Goal: Book appointment/travel/reservation

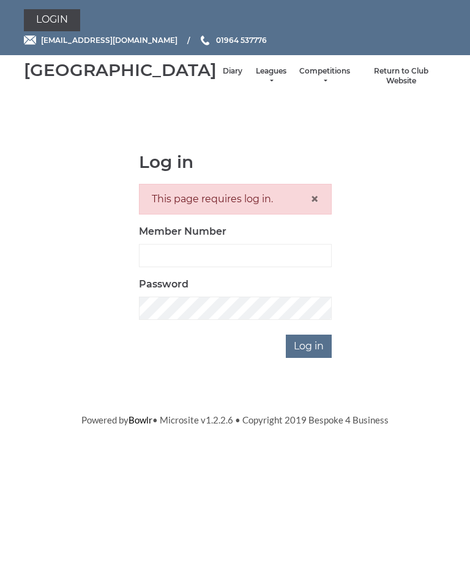
click at [308, 426] on html "Login hornseaindoorbowls@gmail.com 01964 537776 Hornsea Bowls Centre Diary" at bounding box center [235, 213] width 470 height 426
type input "1100"
click at [263, 212] on div "This page requires log in. ×" at bounding box center [235, 199] width 193 height 31
click at [317, 358] on input "Log in" at bounding box center [309, 345] width 46 height 23
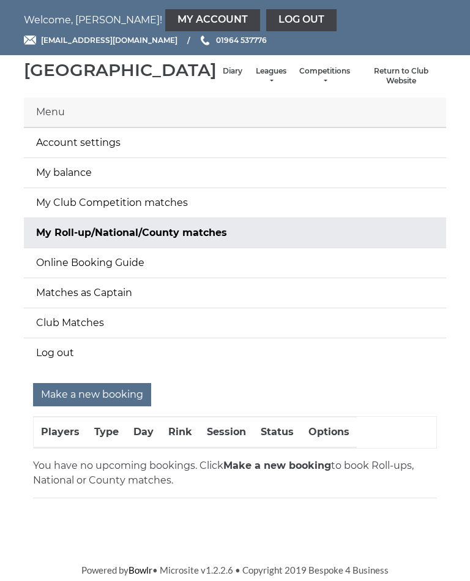
click at [238, 69] on div "Hornsea Bowls Centre Diary Leagues Club leagues - Winter 2025-6 Club leagues - …" at bounding box center [235, 76] width 441 height 32
click at [255, 83] on link "Leagues" at bounding box center [271, 76] width 32 height 20
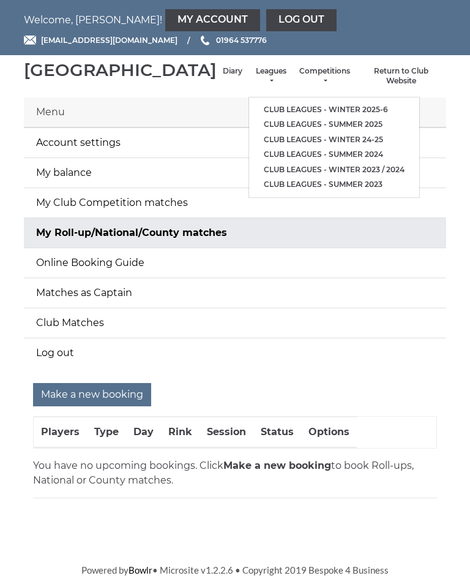
click at [317, 102] on ul "Club leagues - Winter 2025-6 Club leagues - Summer 2025 Club leagues - Winter 2…" at bounding box center [335, 147] width 172 height 101
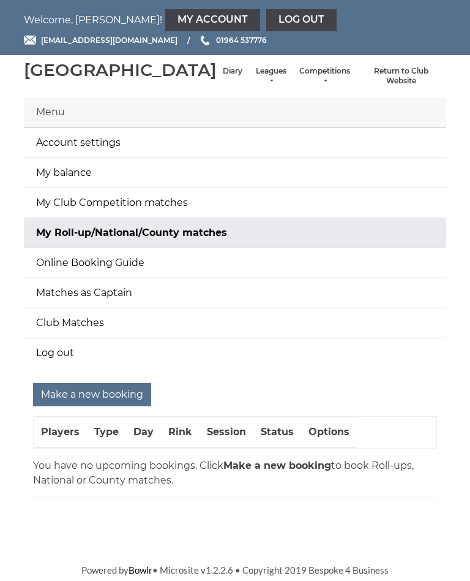
click at [255, 85] on link "Leagues" at bounding box center [271, 76] width 32 height 20
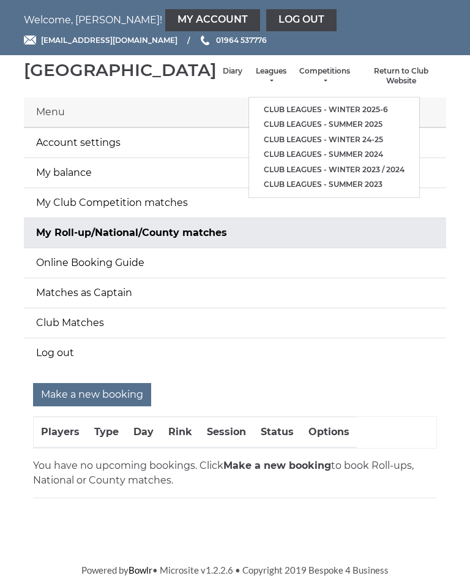
click at [304, 109] on link "Club leagues - Winter 2025-6" at bounding box center [334, 109] width 170 height 15
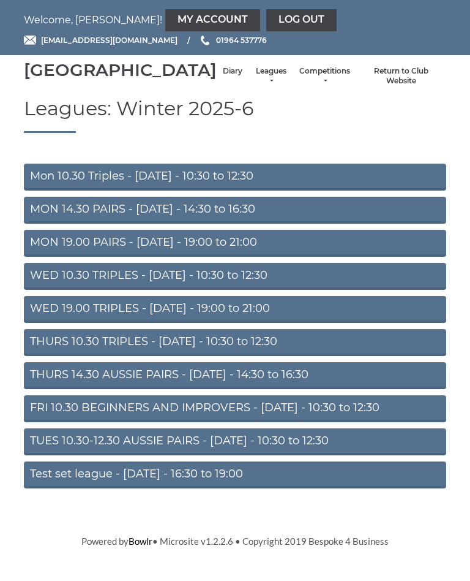
click at [222, 422] on link "FRI 10.30 BEGINNERS AND IMPROVERS - [DATE] - 10:30 to 12:30" at bounding box center [235, 408] width 423 height 27
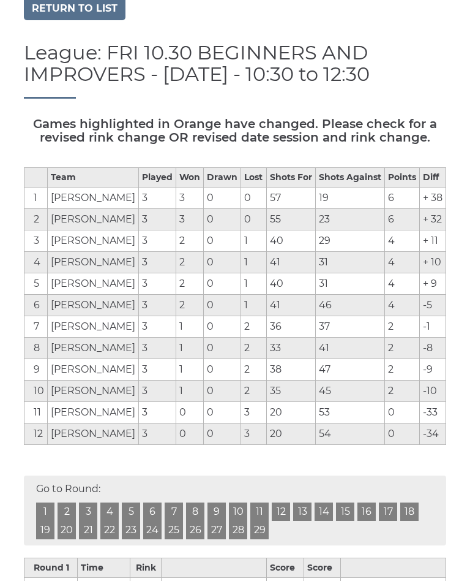
scroll to position [102, 0]
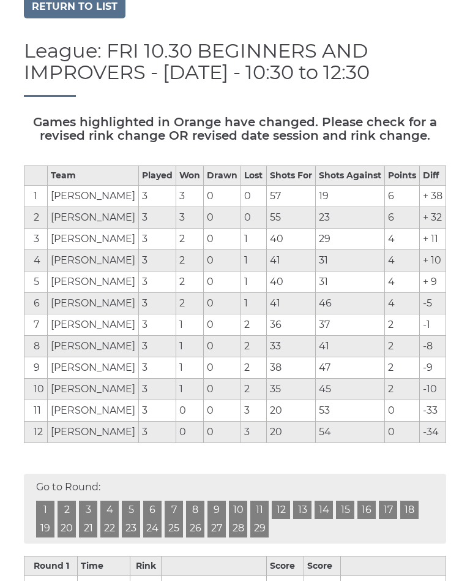
click at [323, 499] on div "Go to Round: 1 2 3 4 5 6 7 8 9 10 11 12 13 14 15 16 17 18 19 20 21 22 23 24 25 …" at bounding box center [235, 509] width 423 height 70
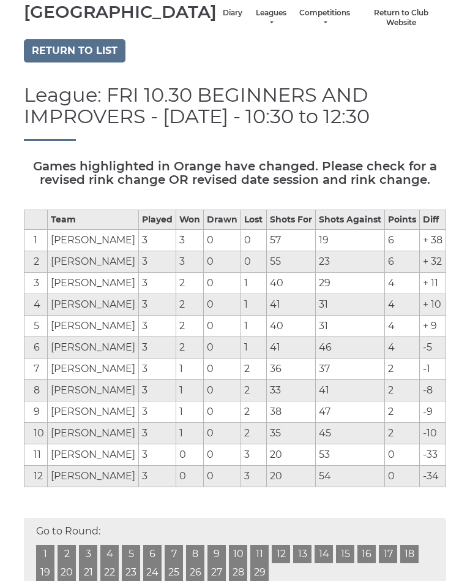
scroll to position [0, 0]
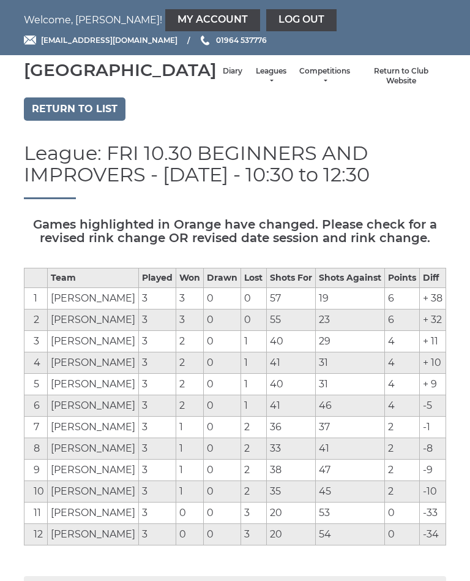
click at [165, 10] on link "My Account" at bounding box center [212, 20] width 95 height 22
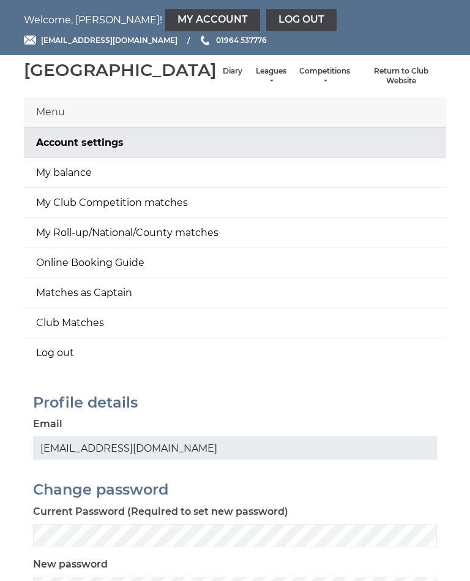
click at [88, 183] on link "My balance" at bounding box center [235, 172] width 423 height 29
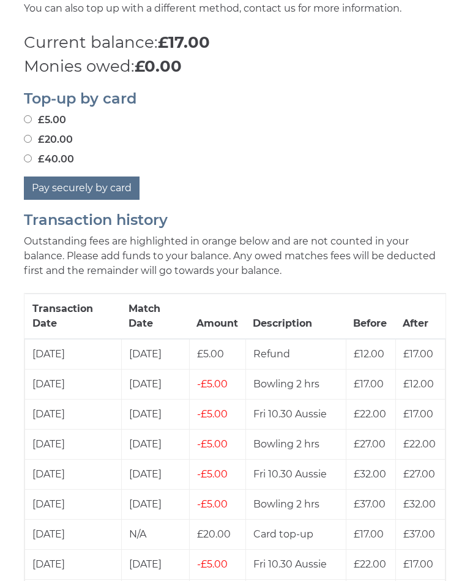
scroll to position [456, 0]
click at [249, 464] on td "Fri 10.30 Aussie" at bounding box center [296, 474] width 100 height 30
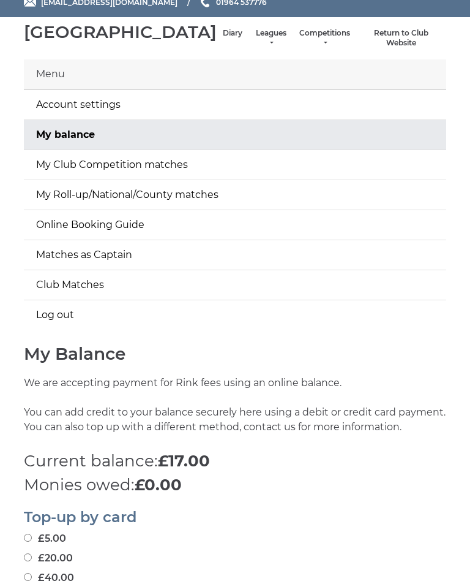
scroll to position [0, 0]
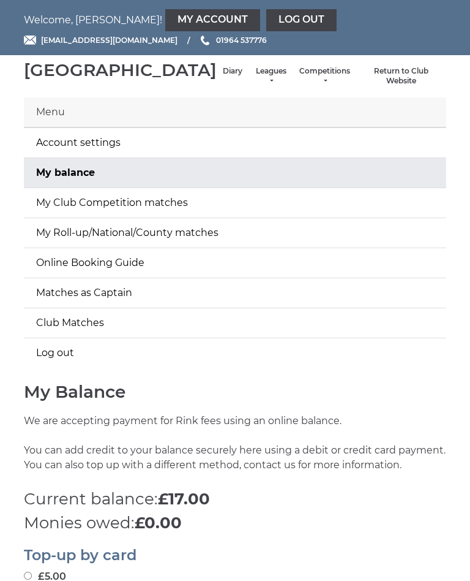
click at [223, 77] on link "Diary" at bounding box center [233, 71] width 20 height 10
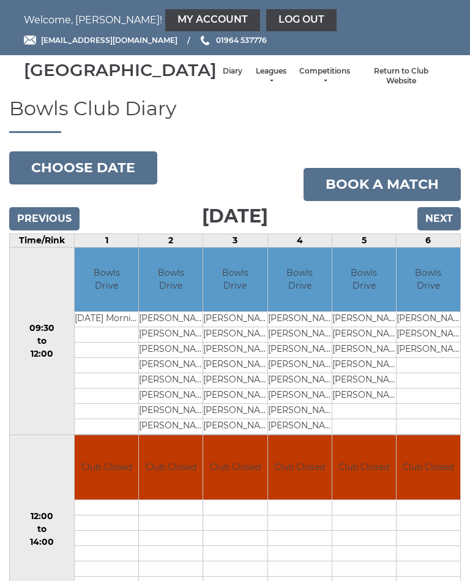
click at [111, 184] on button "Choose date" at bounding box center [83, 167] width 148 height 33
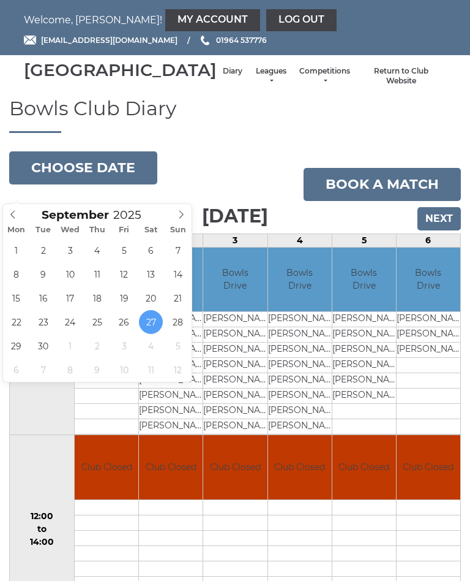
type input "[DATE]"
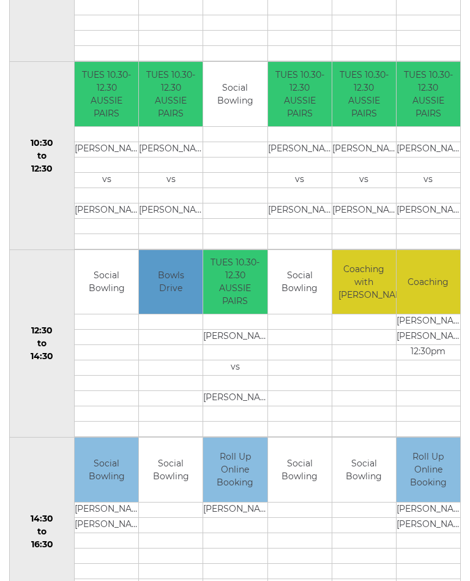
scroll to position [373, 0]
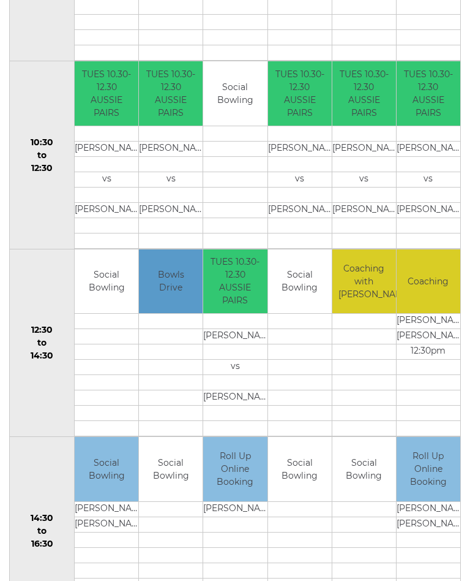
click at [325, 330] on td at bounding box center [300, 321] width 64 height 15
click at [315, 345] on td at bounding box center [300, 337] width 64 height 15
click at [311, 330] on td at bounding box center [300, 321] width 64 height 15
click at [307, 330] on td at bounding box center [300, 321] width 64 height 15
click at [310, 330] on td at bounding box center [300, 321] width 64 height 15
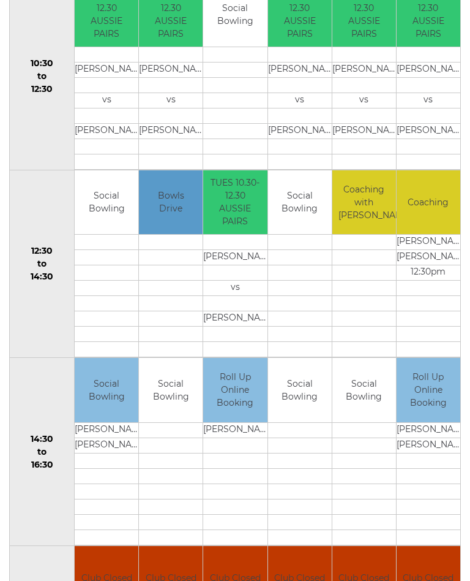
scroll to position [451, 0]
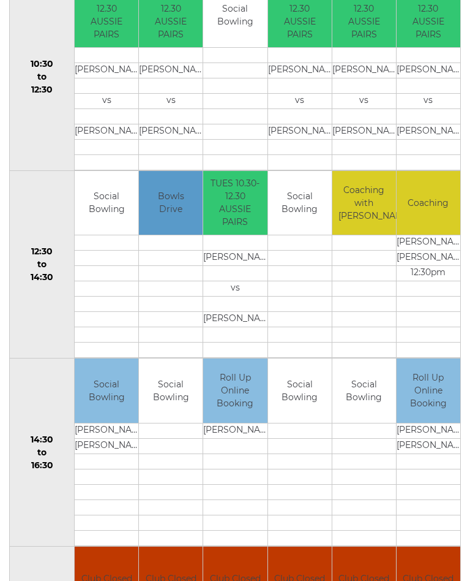
click at [308, 217] on td "Social Bowling" at bounding box center [300, 204] width 64 height 64
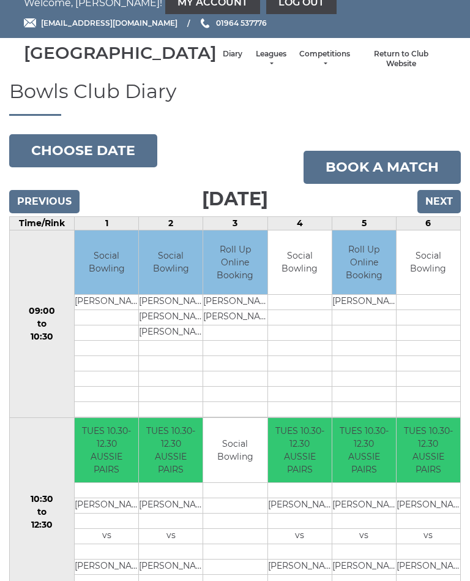
scroll to position [0, 0]
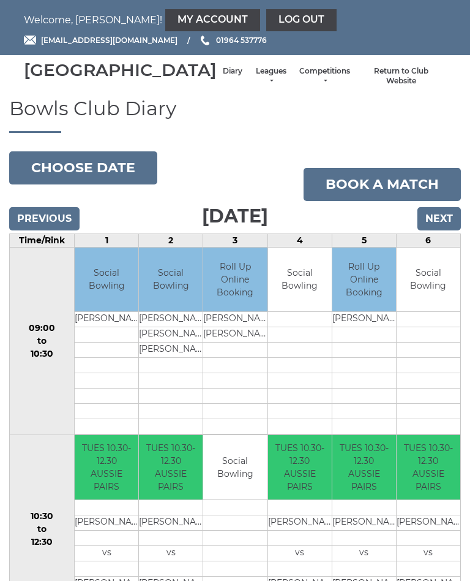
click at [165, 15] on link "My Account" at bounding box center [212, 20] width 95 height 22
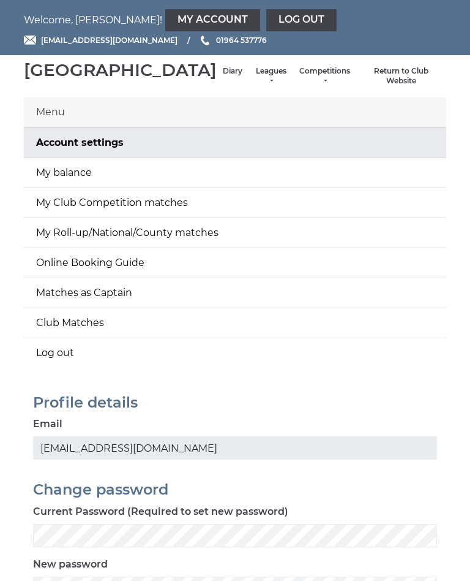
click at [223, 77] on link "Diary" at bounding box center [233, 71] width 20 height 10
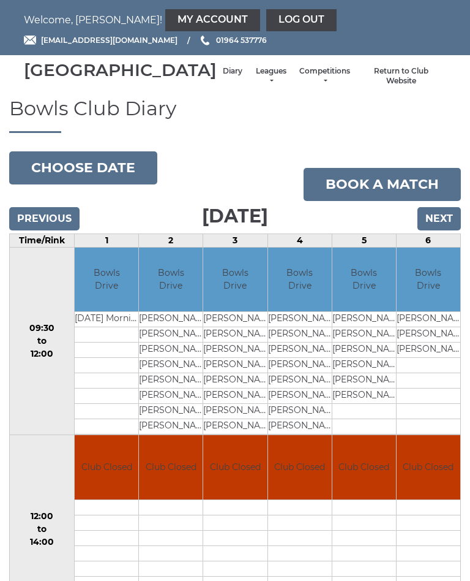
click at [103, 179] on button "Choose date" at bounding box center [83, 167] width 148 height 33
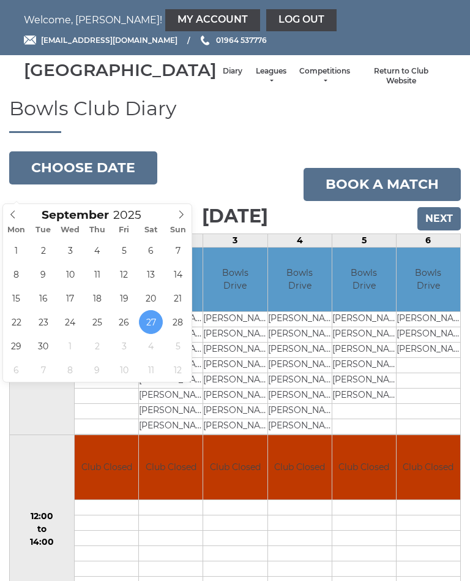
type input "[DATE]"
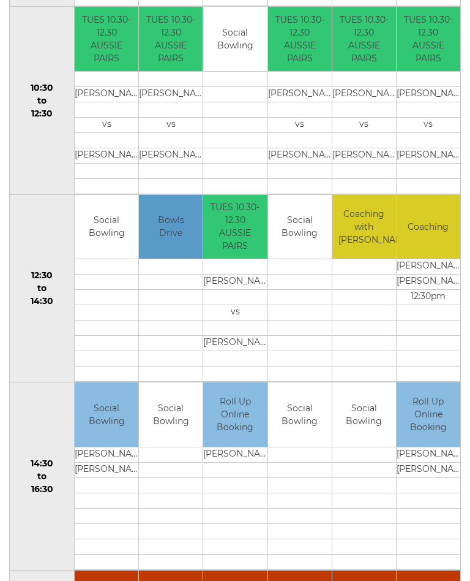
scroll to position [431, 0]
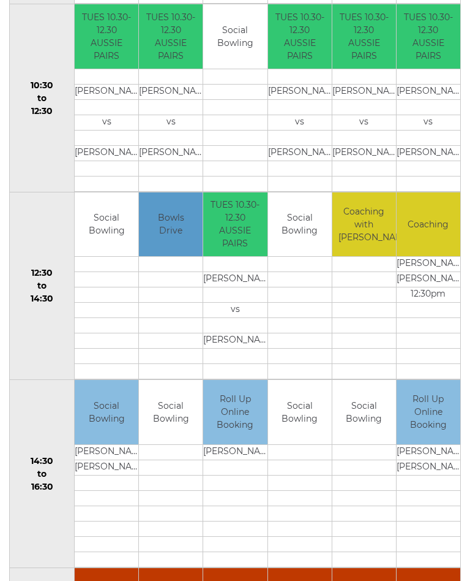
click at [307, 238] on td "Social Bowling" at bounding box center [300, 224] width 64 height 64
click at [309, 240] on td "Social Bowling" at bounding box center [300, 224] width 64 height 64
click at [317, 272] on td at bounding box center [300, 264] width 64 height 15
click at [313, 272] on td at bounding box center [300, 264] width 64 height 15
click at [306, 256] on td "Social Bowling" at bounding box center [300, 224] width 64 height 64
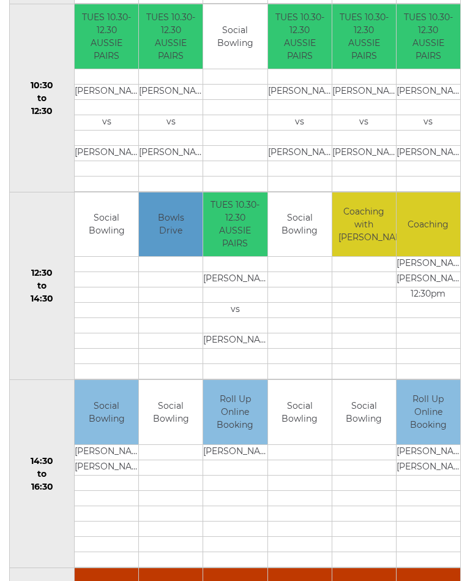
click at [310, 272] on td at bounding box center [300, 264] width 64 height 15
click at [314, 222] on td "Social Bowling" at bounding box center [300, 224] width 64 height 64
click at [309, 249] on td "Social Bowling" at bounding box center [300, 224] width 64 height 64
click at [315, 249] on td "Social Bowling" at bounding box center [300, 224] width 64 height 64
click at [315, 255] on td "Social Bowling" at bounding box center [300, 224] width 64 height 64
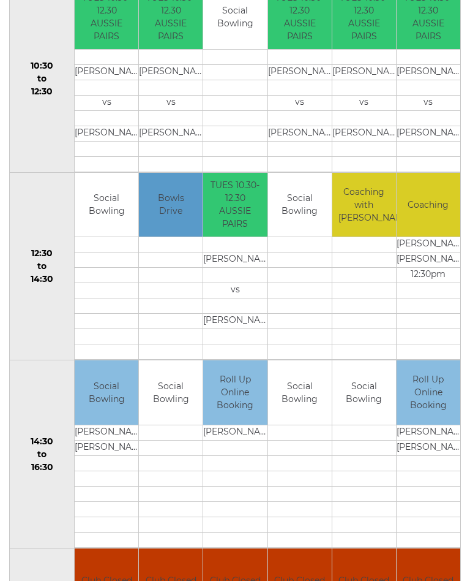
scroll to position [442, 0]
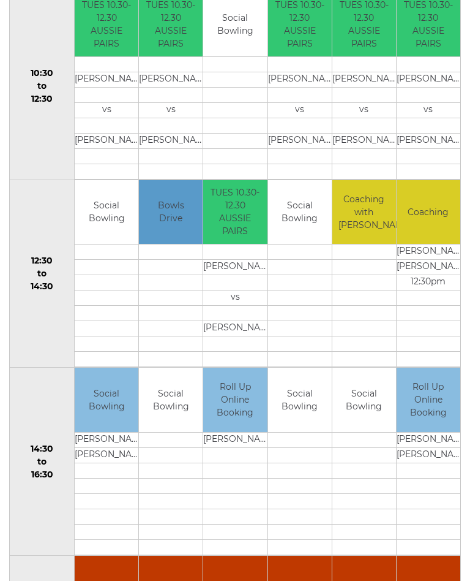
click at [118, 231] on td "Social Bowling" at bounding box center [107, 213] width 64 height 64
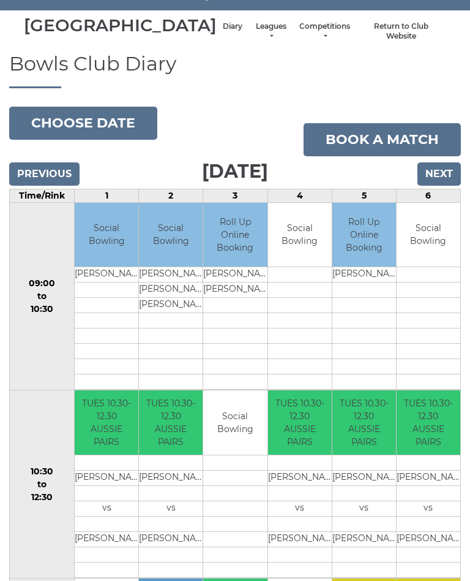
scroll to position [0, 0]
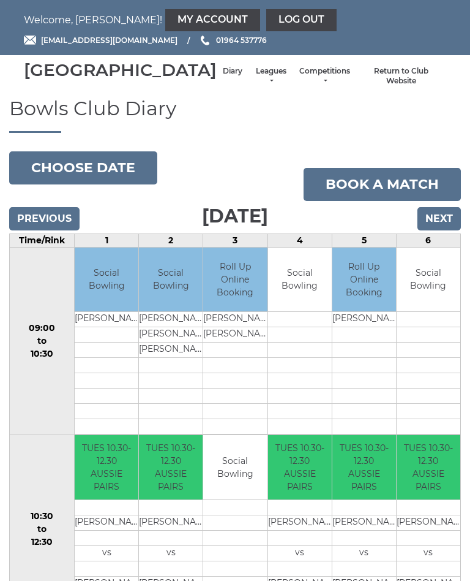
click at [165, 17] on link "My Account" at bounding box center [212, 20] width 95 height 22
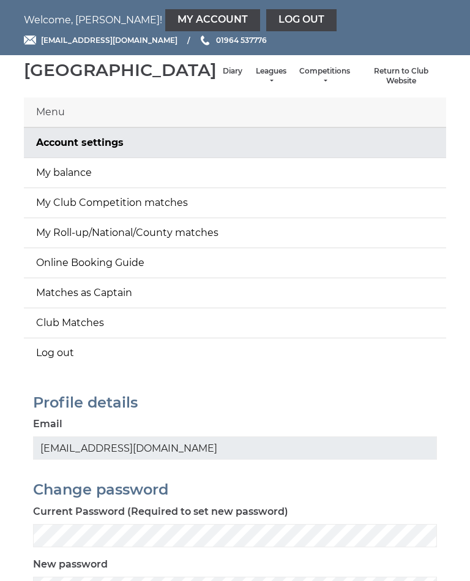
click at [223, 77] on link "Diary" at bounding box center [233, 71] width 20 height 10
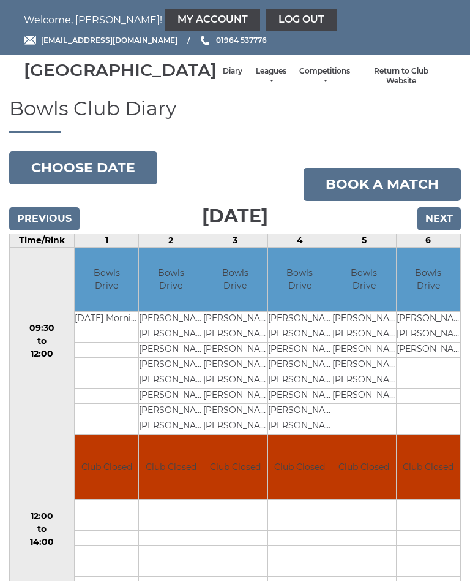
click at [118, 184] on button "Choose date" at bounding box center [83, 167] width 148 height 33
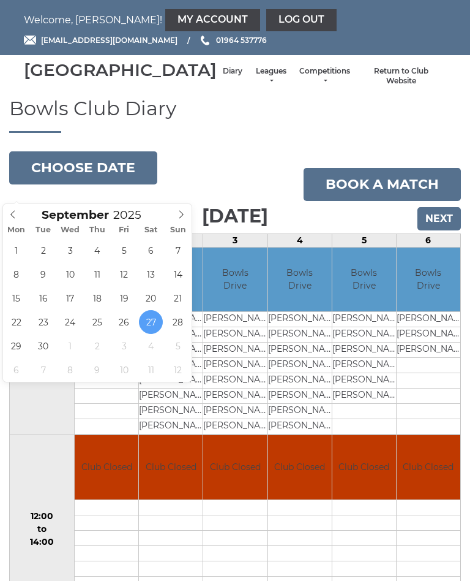
type input "[DATE]"
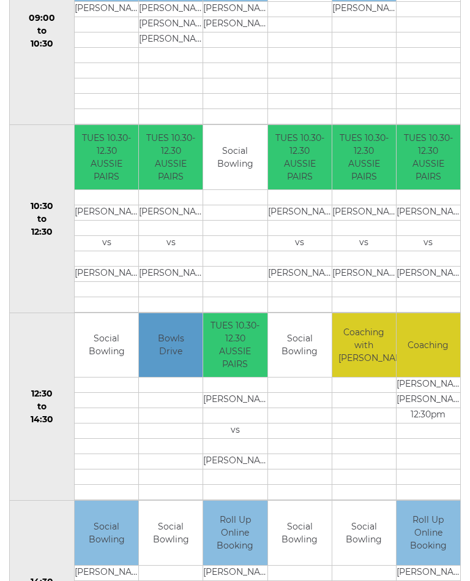
scroll to position [312, 0]
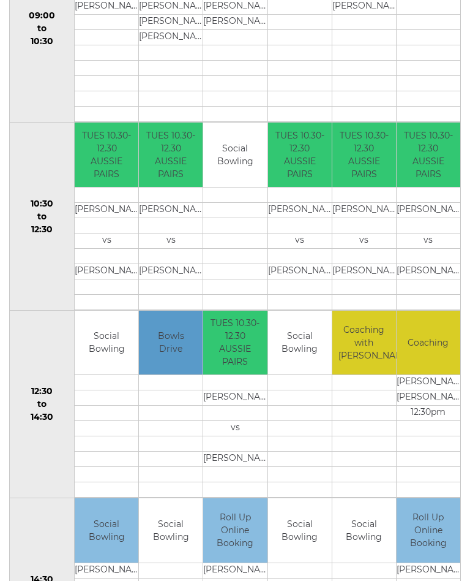
click at [311, 356] on td "Social Bowling" at bounding box center [300, 343] width 64 height 64
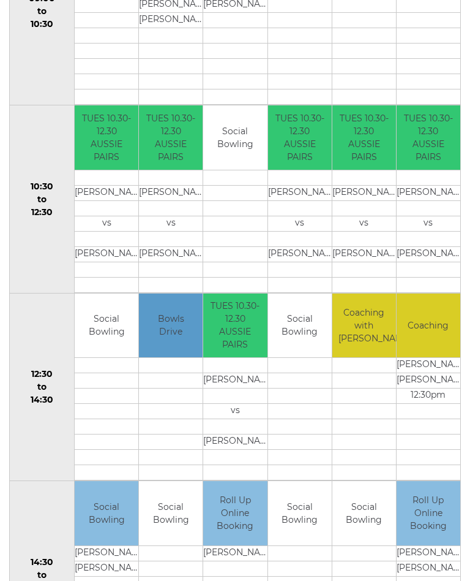
scroll to position [331, 0]
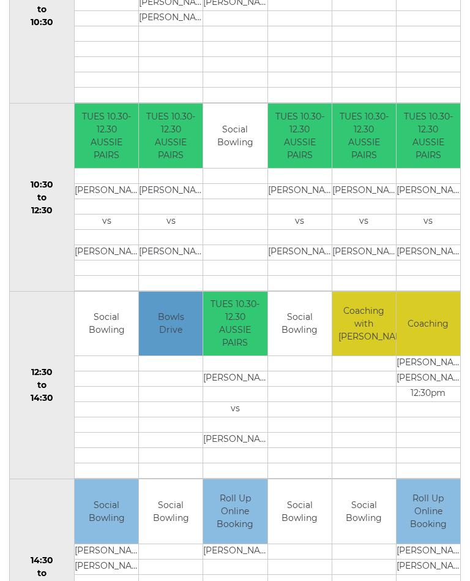
click at [302, 372] on td at bounding box center [300, 364] width 64 height 15
click at [307, 357] on td "Social Bowling" at bounding box center [300, 324] width 64 height 64
click at [300, 342] on td "Social Bowling" at bounding box center [300, 324] width 64 height 64
click at [305, 319] on td "Social Bowling" at bounding box center [300, 324] width 64 height 64
click at [241, 337] on td "TUES 10.30-12.30 AUSSIE PAIRS" at bounding box center [235, 324] width 64 height 64
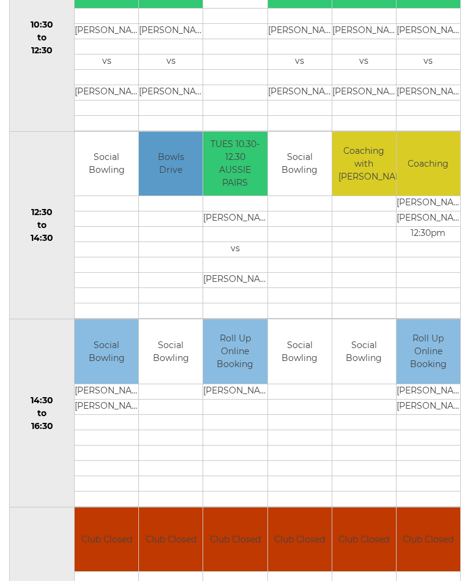
scroll to position [484, 0]
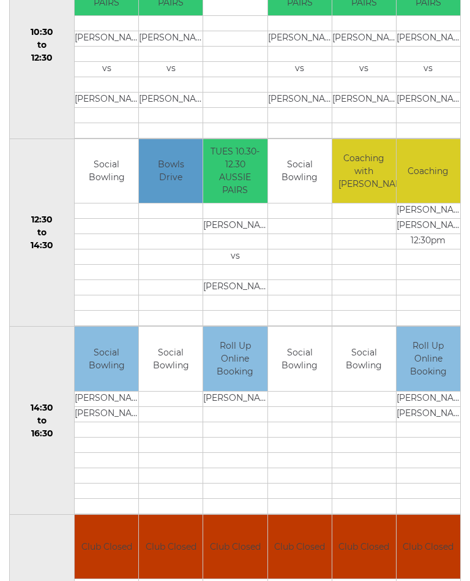
click at [303, 372] on td "Social Bowling" at bounding box center [300, 359] width 64 height 64
click at [303, 375] on td "Social Bowling" at bounding box center [300, 359] width 64 height 64
click at [301, 191] on td "Social Bowling" at bounding box center [300, 171] width 64 height 64
click at [313, 187] on td "Social Bowling" at bounding box center [300, 171] width 64 height 64
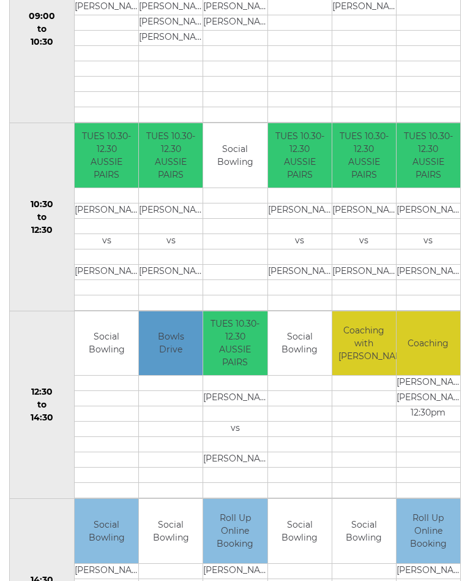
scroll to position [309, 0]
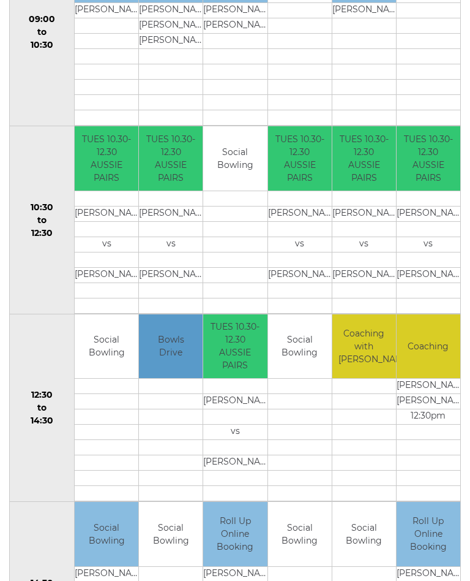
click at [330, 333] on td "Social Bowling" at bounding box center [300, 346] width 64 height 64
click at [308, 394] on td at bounding box center [300, 386] width 64 height 15
click at [303, 379] on td "Social Bowling" at bounding box center [300, 346] width 64 height 64
click at [305, 362] on td "Social Bowling" at bounding box center [300, 346] width 64 height 64
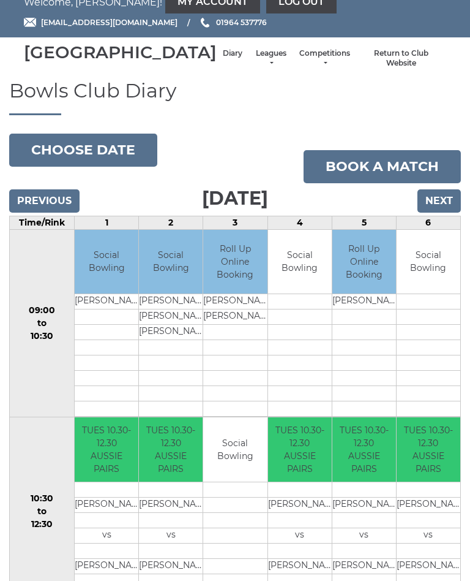
scroll to position [13, 0]
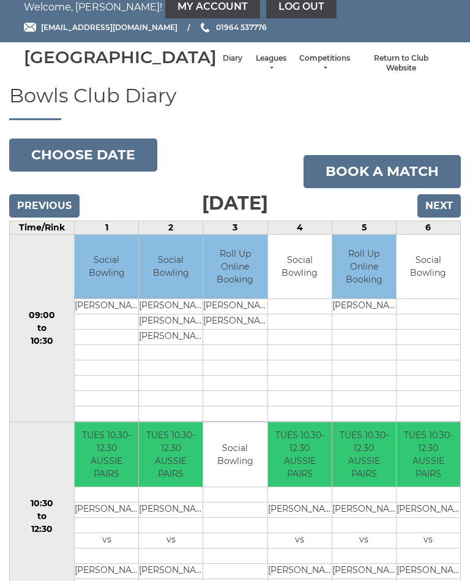
click at [421, 186] on link "Book a match" at bounding box center [382, 171] width 157 height 33
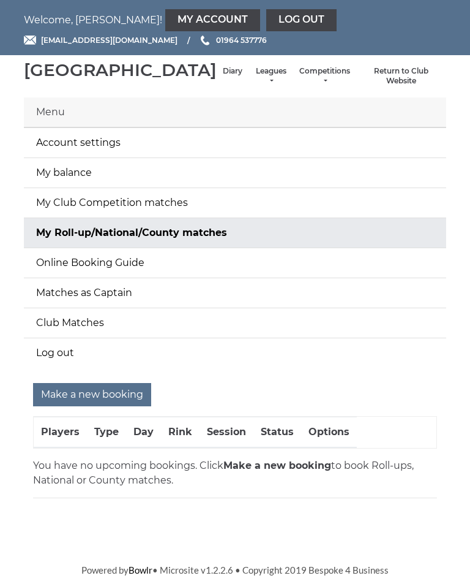
click at [223, 77] on link "Diary" at bounding box center [233, 71] width 20 height 10
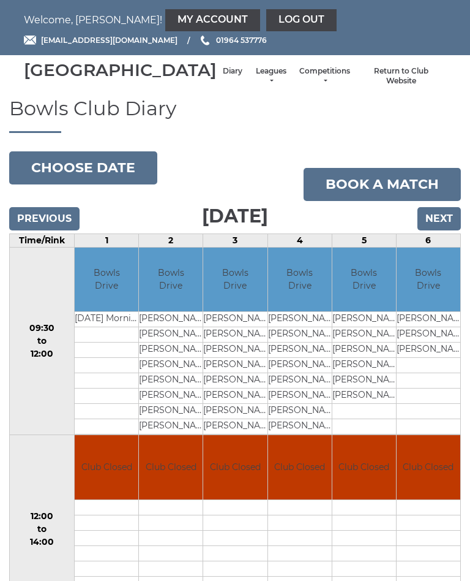
scroll to position [4, 0]
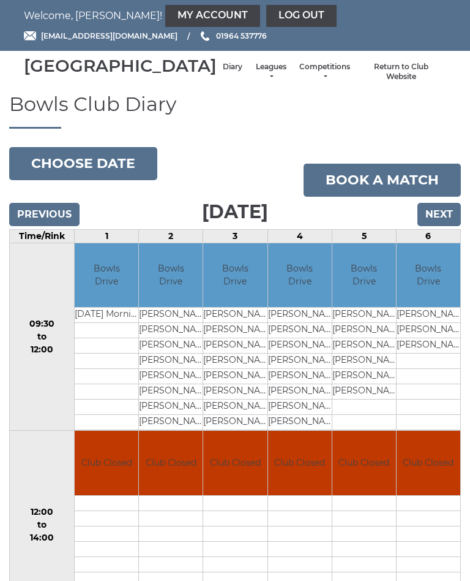
click at [121, 174] on button "Choose date" at bounding box center [83, 163] width 148 height 33
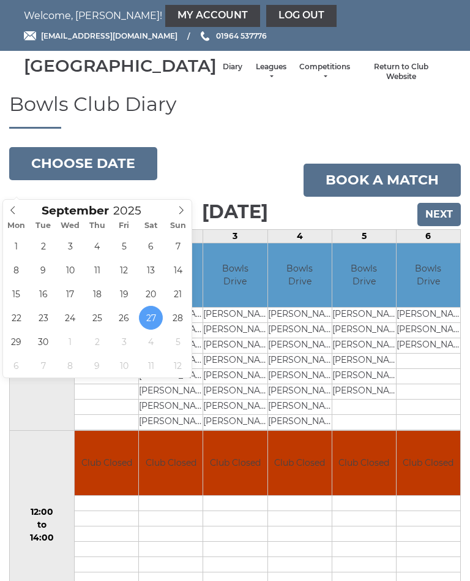
type input "[DATE]"
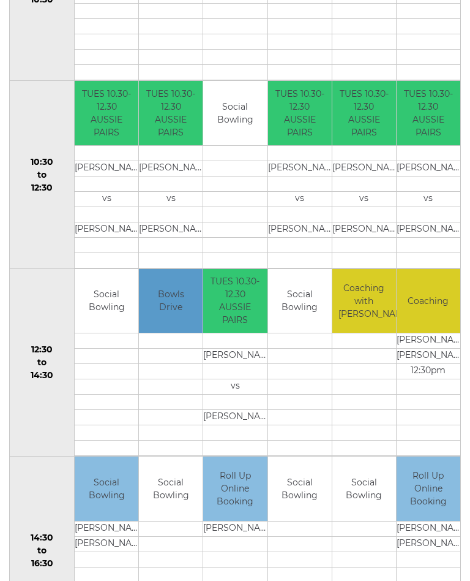
scroll to position [356, 0]
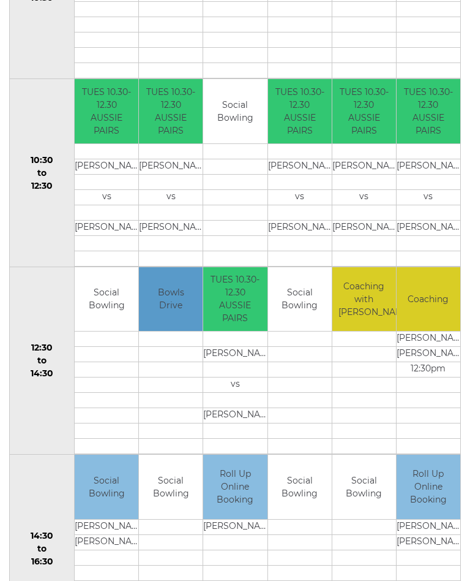
click at [304, 315] on td "Social Bowling" at bounding box center [300, 299] width 64 height 64
click at [306, 314] on td "Social Bowling" at bounding box center [300, 299] width 64 height 64
click at [309, 347] on td at bounding box center [300, 338] width 64 height 15
click at [309, 362] on td at bounding box center [300, 354] width 64 height 15
click at [307, 423] on td at bounding box center [300, 415] width 64 height 15
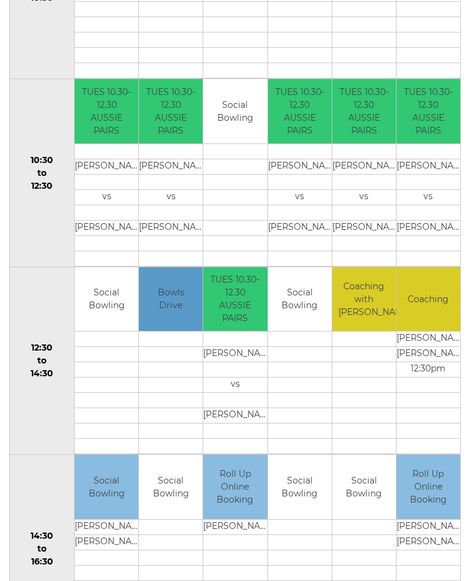
click at [309, 331] on td "Social Bowling" at bounding box center [300, 299] width 64 height 64
click at [308, 303] on td "Social Bowling" at bounding box center [300, 299] width 64 height 64
click at [309, 308] on td "Social Bowling" at bounding box center [300, 299] width 64 height 64
click at [313, 326] on td "Social Bowling" at bounding box center [300, 299] width 64 height 64
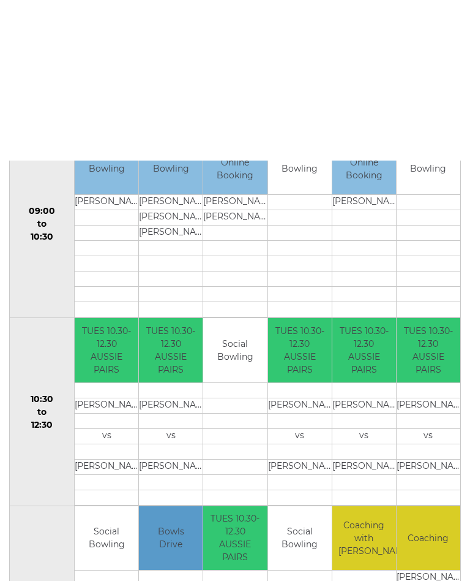
scroll to position [0, 0]
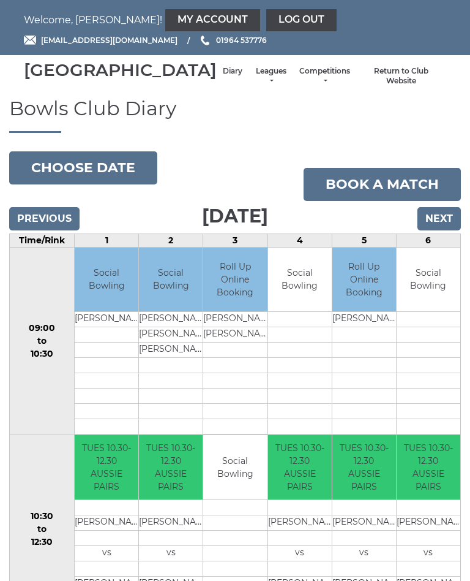
click at [418, 195] on link "Book a match" at bounding box center [382, 184] width 157 height 33
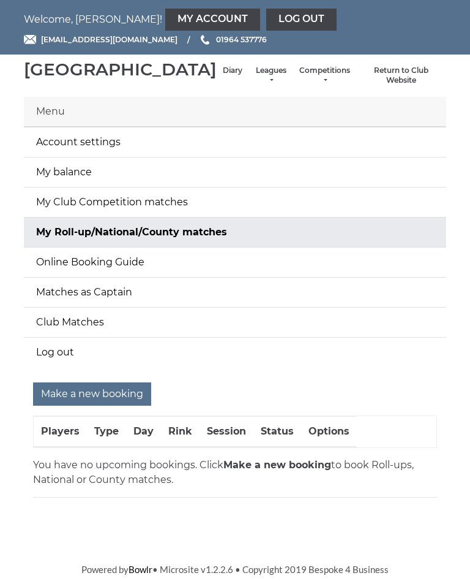
scroll to position [11, 0]
click at [108, 406] on input "Make a new booking" at bounding box center [92, 394] width 118 height 23
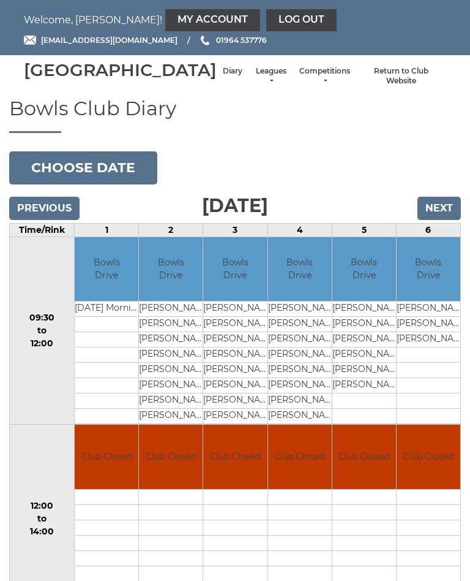
click at [101, 182] on button "Choose date" at bounding box center [83, 167] width 148 height 33
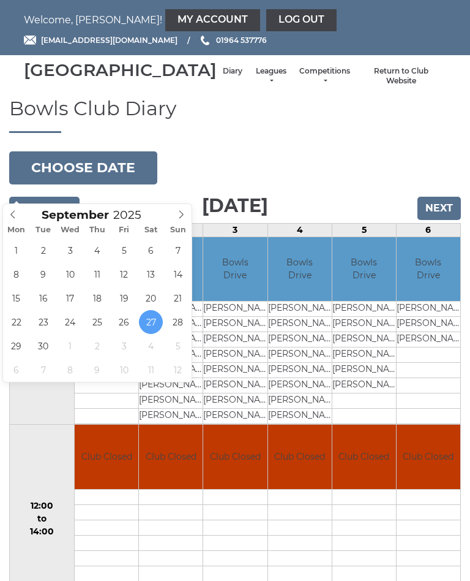
type input "[DATE]"
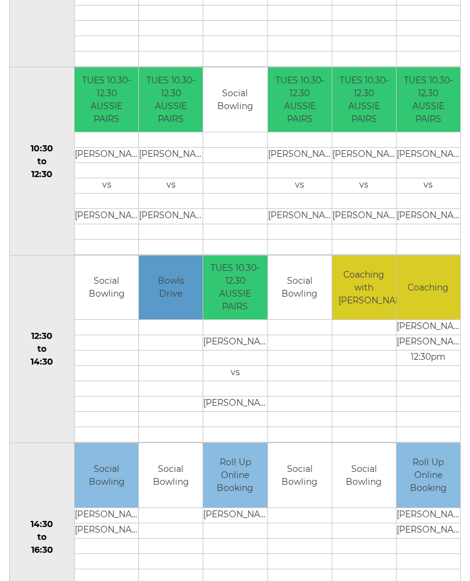
scroll to position [357, 0]
click at [0, 0] on link "Book slot" at bounding box center [0, 0] width 0 height 0
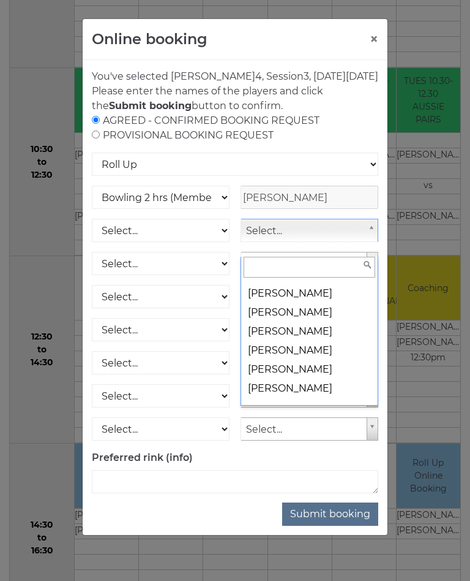
scroll to position [1835, 0]
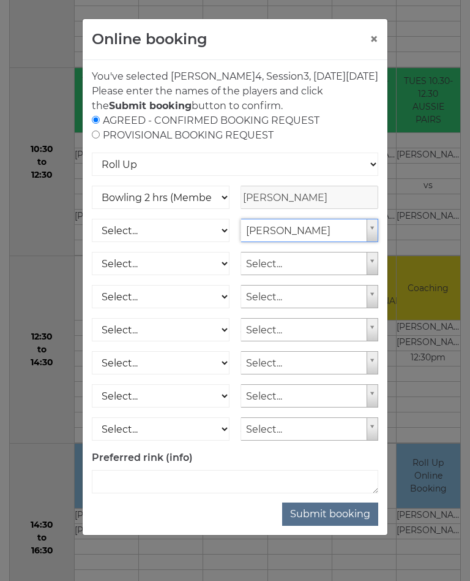
select select "915"
click at [224, 242] on select "Select... Club Competition (Member) Club Competition (Visitor) National (Member…" at bounding box center [161, 230] width 138 height 23
select select "1_50"
click at [349, 526] on button "Submit booking" at bounding box center [330, 513] width 96 height 23
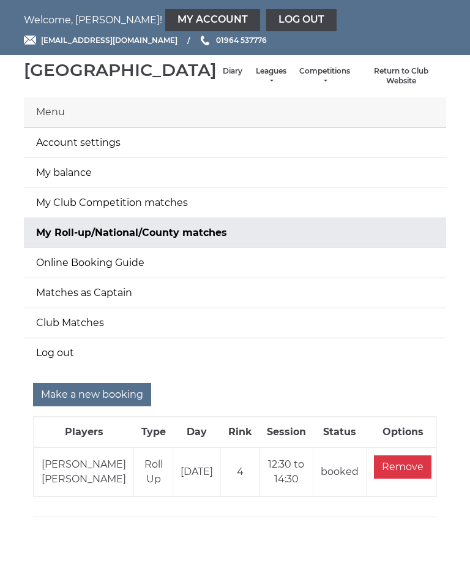
click at [94, 183] on link "My balance" at bounding box center [235, 172] width 423 height 29
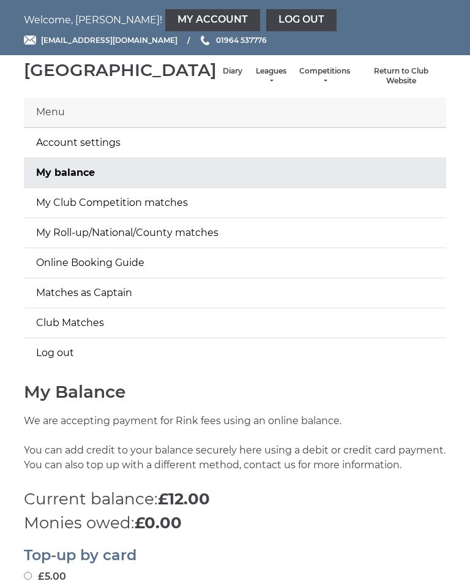
click at [223, 77] on link "Diary" at bounding box center [233, 71] width 20 height 10
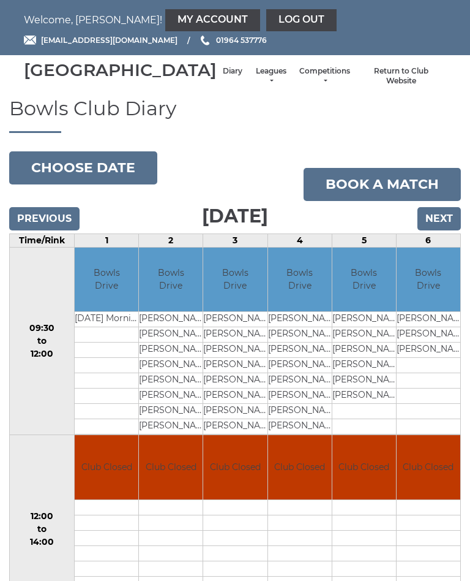
click at [266, 19] on link "Log out" at bounding box center [301, 20] width 70 height 22
